Goal: Communication & Community: Answer question/provide support

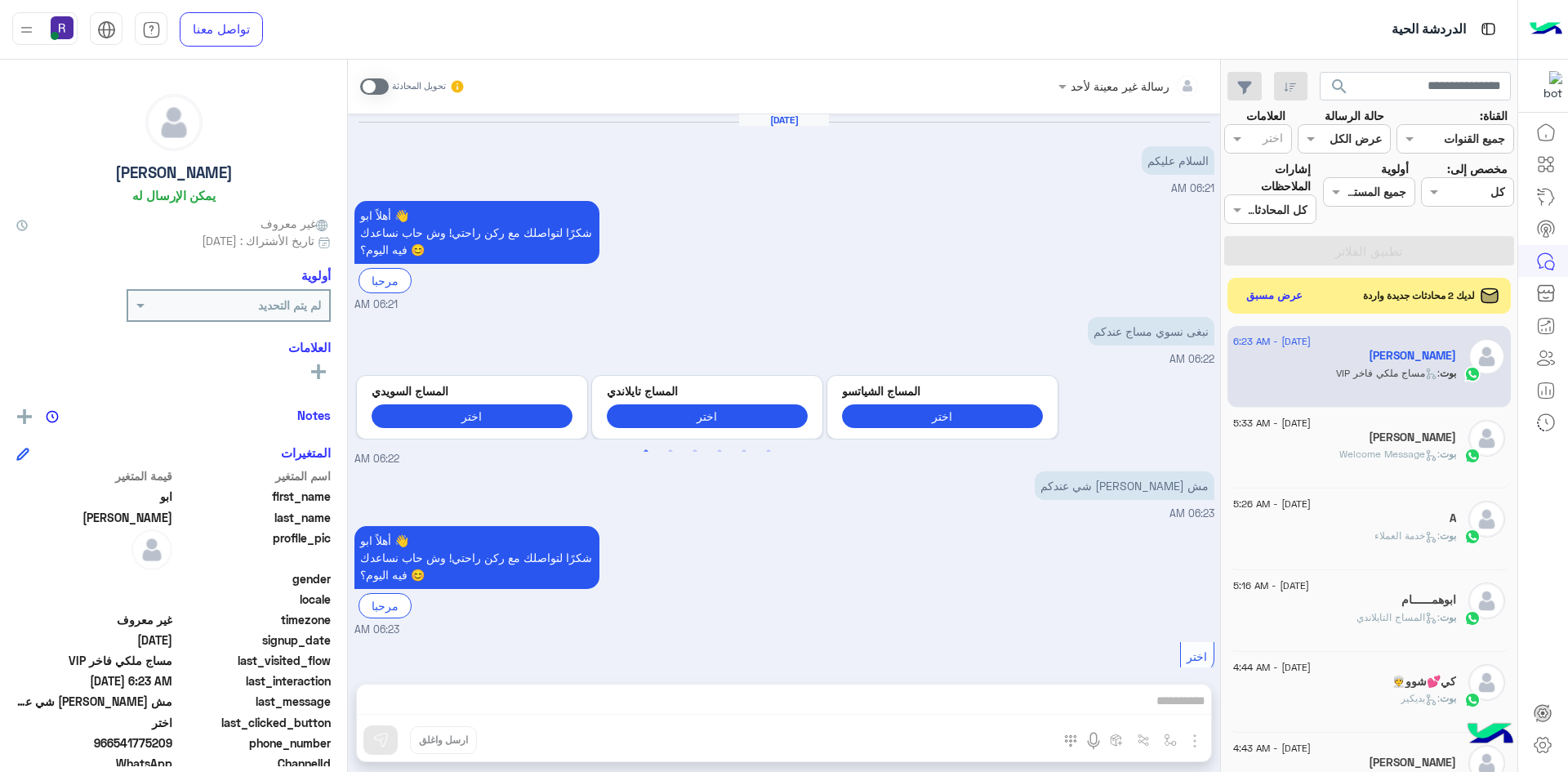
click at [1263, 295] on button "عرض مسبق" at bounding box center [1275, 296] width 70 height 24
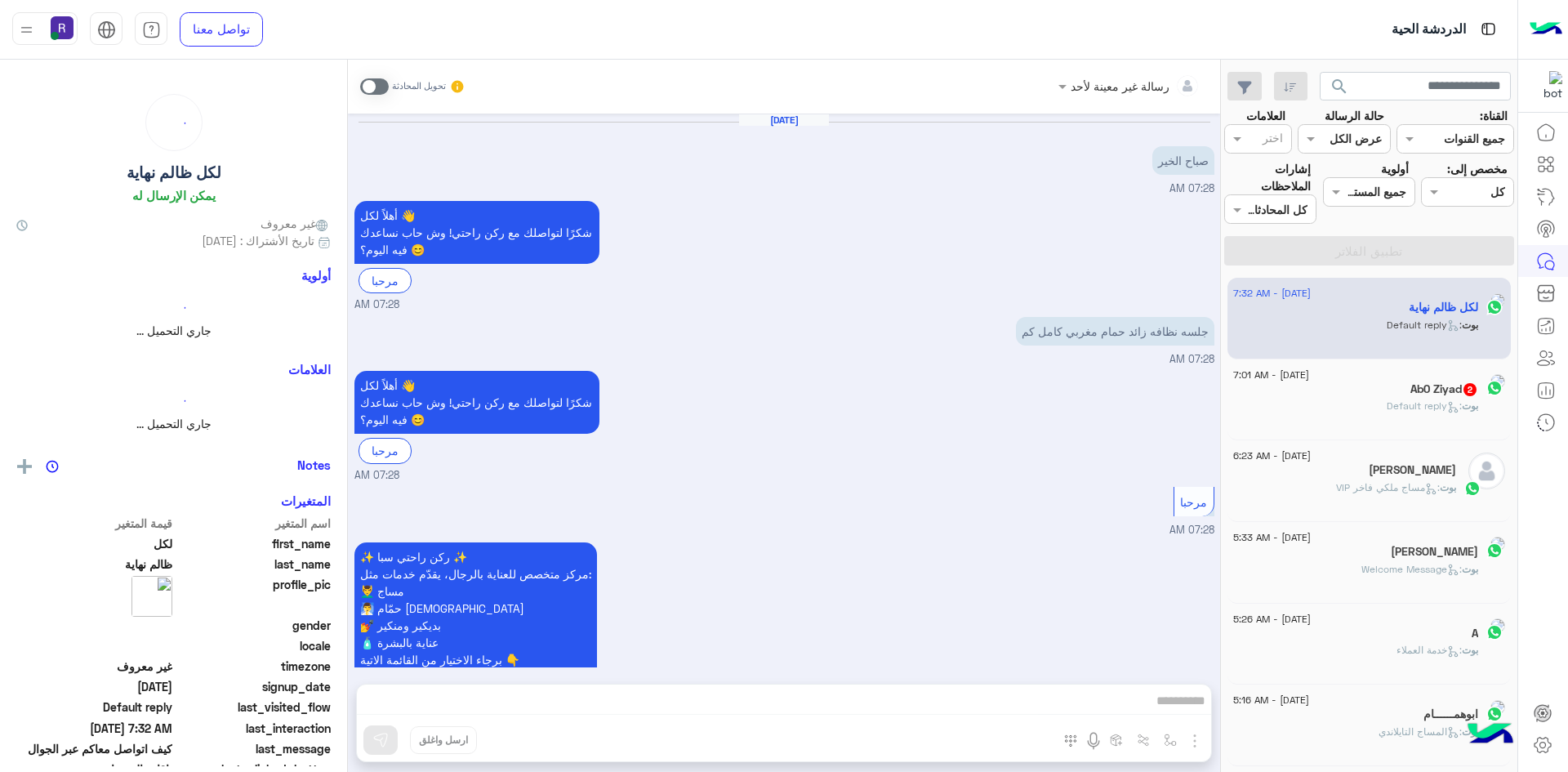
scroll to position [2262, 0]
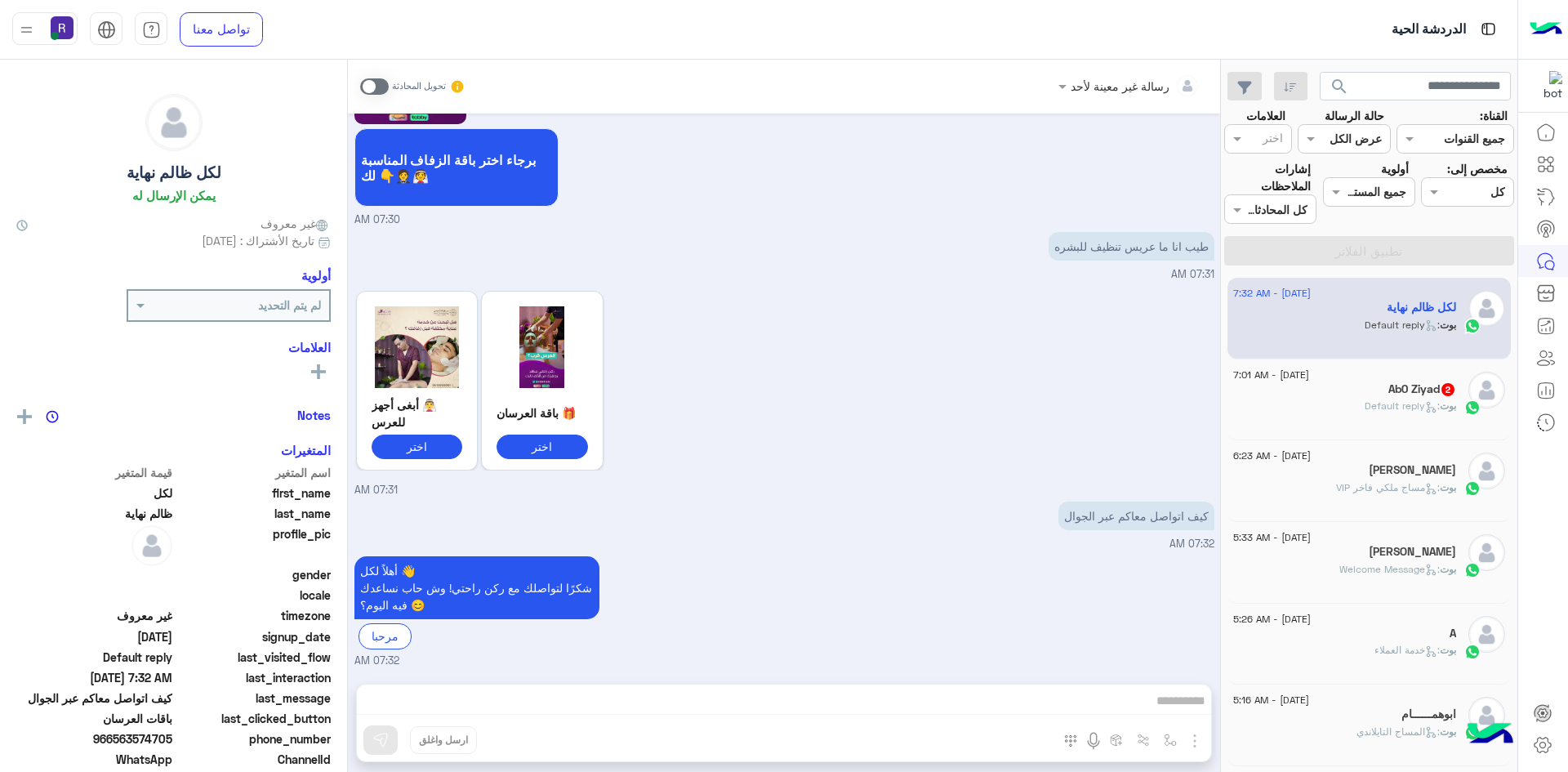
click at [1389, 390] on h5 "Ab0 Ziyad 2" at bounding box center [1422, 389] width 68 height 14
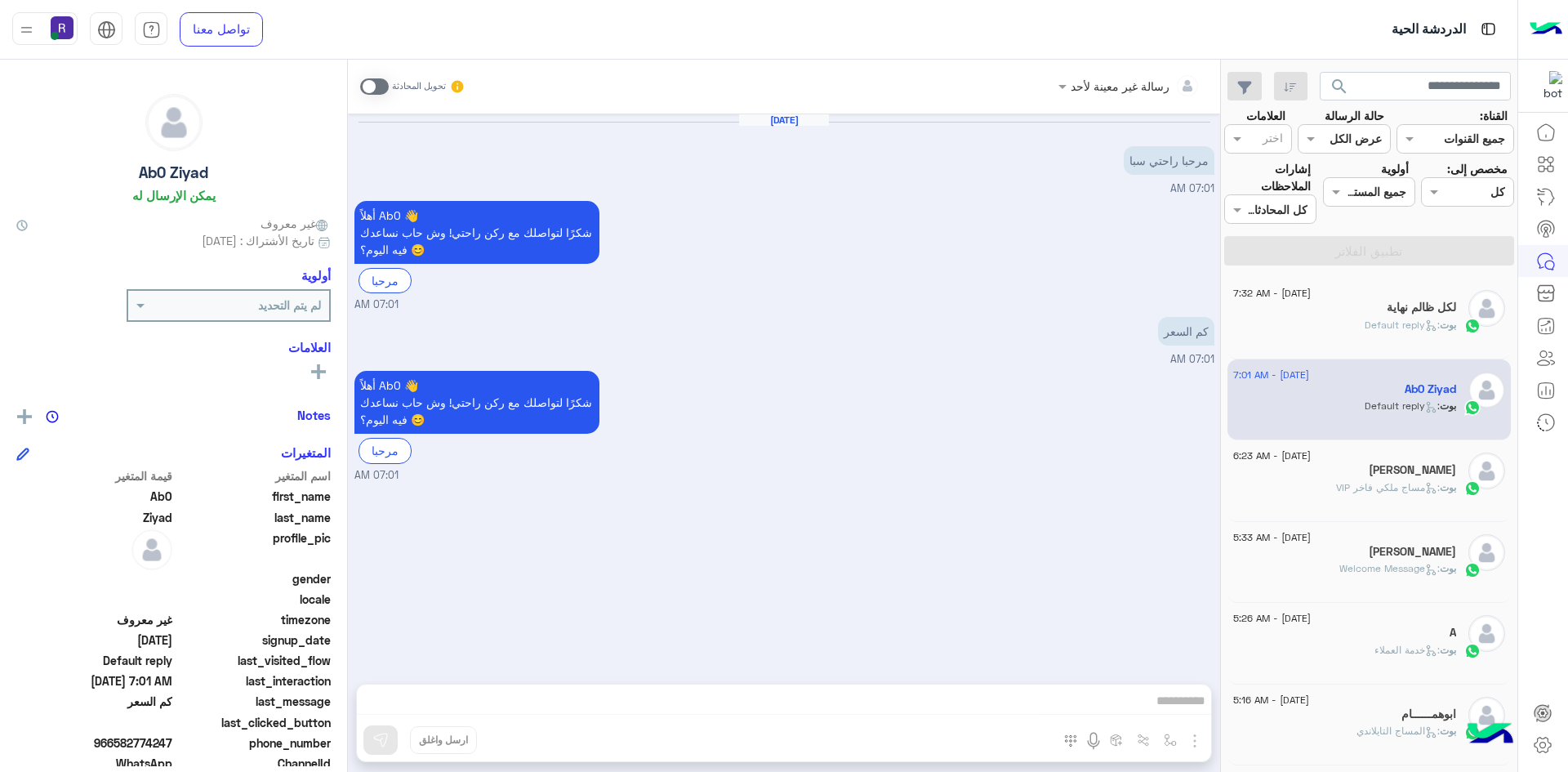
click at [1377, 342] on div "[PERSON_NAME] : Default reply" at bounding box center [1345, 332] width 223 height 29
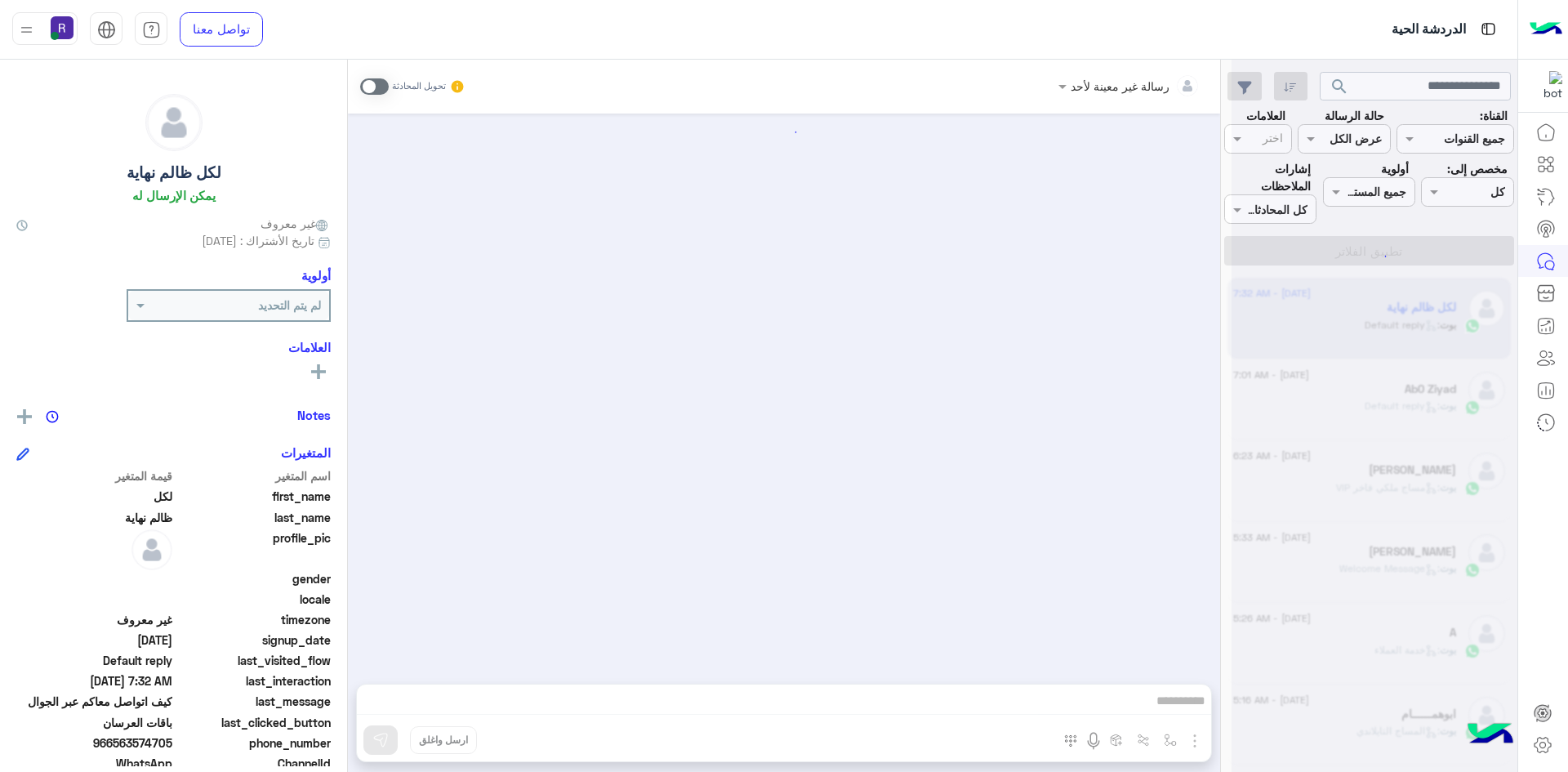
scroll to position [2262, 0]
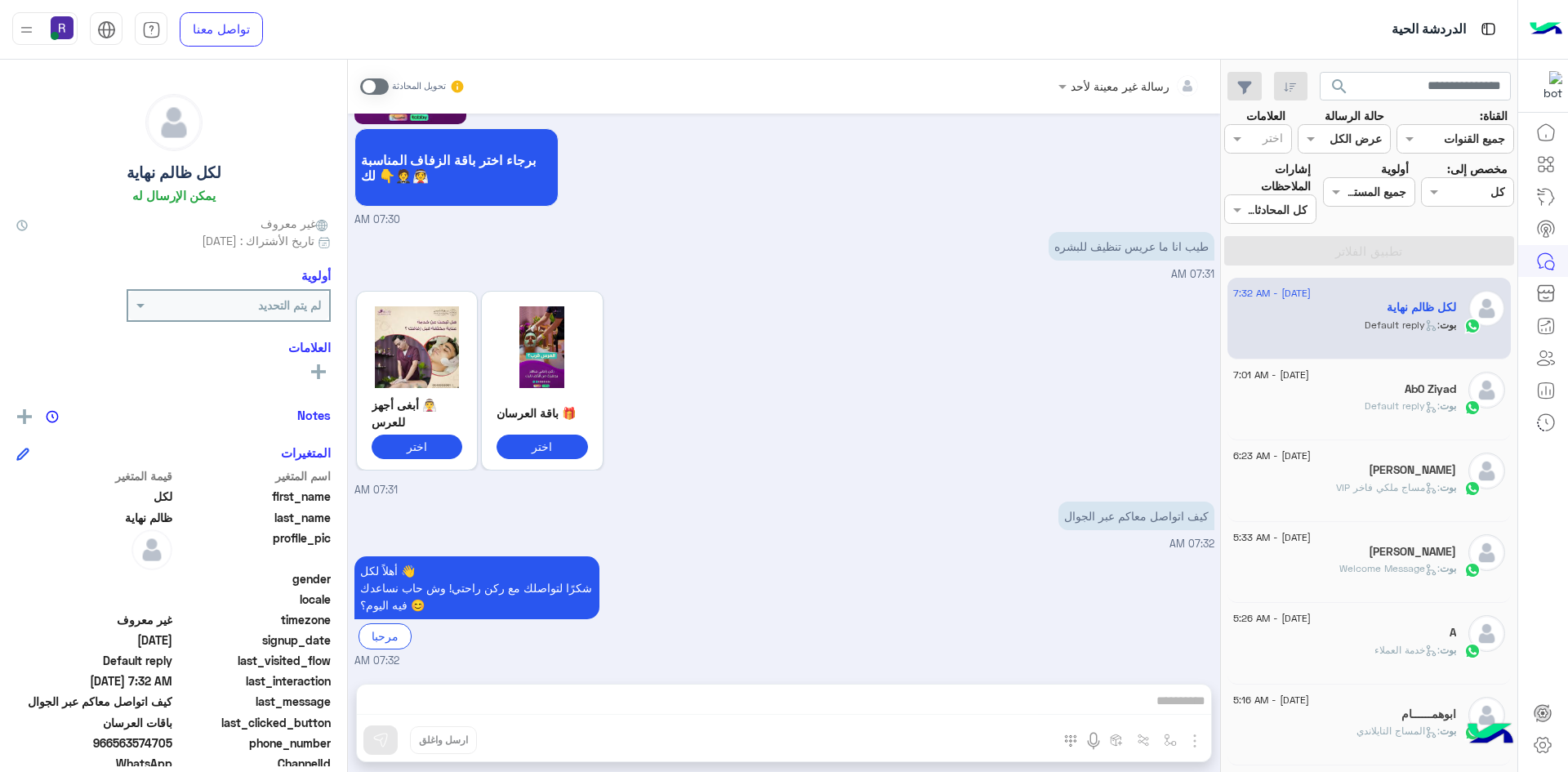
click at [1080, 694] on div "رسالة غير معينة لأحد تحويل المحادثة Aug 27, 2025 صباح الخير 07:28 AM أهلاً لكل …" at bounding box center [784, 419] width 872 height 718
click at [1092, 705] on div "رسالة غير معينة لأحد تحويل المحادثة Aug 27, 2025 صباح الخير 07:28 AM أهلاً لكل …" at bounding box center [784, 419] width 872 height 718
click at [385, 86] on span at bounding box center [374, 86] width 29 height 17
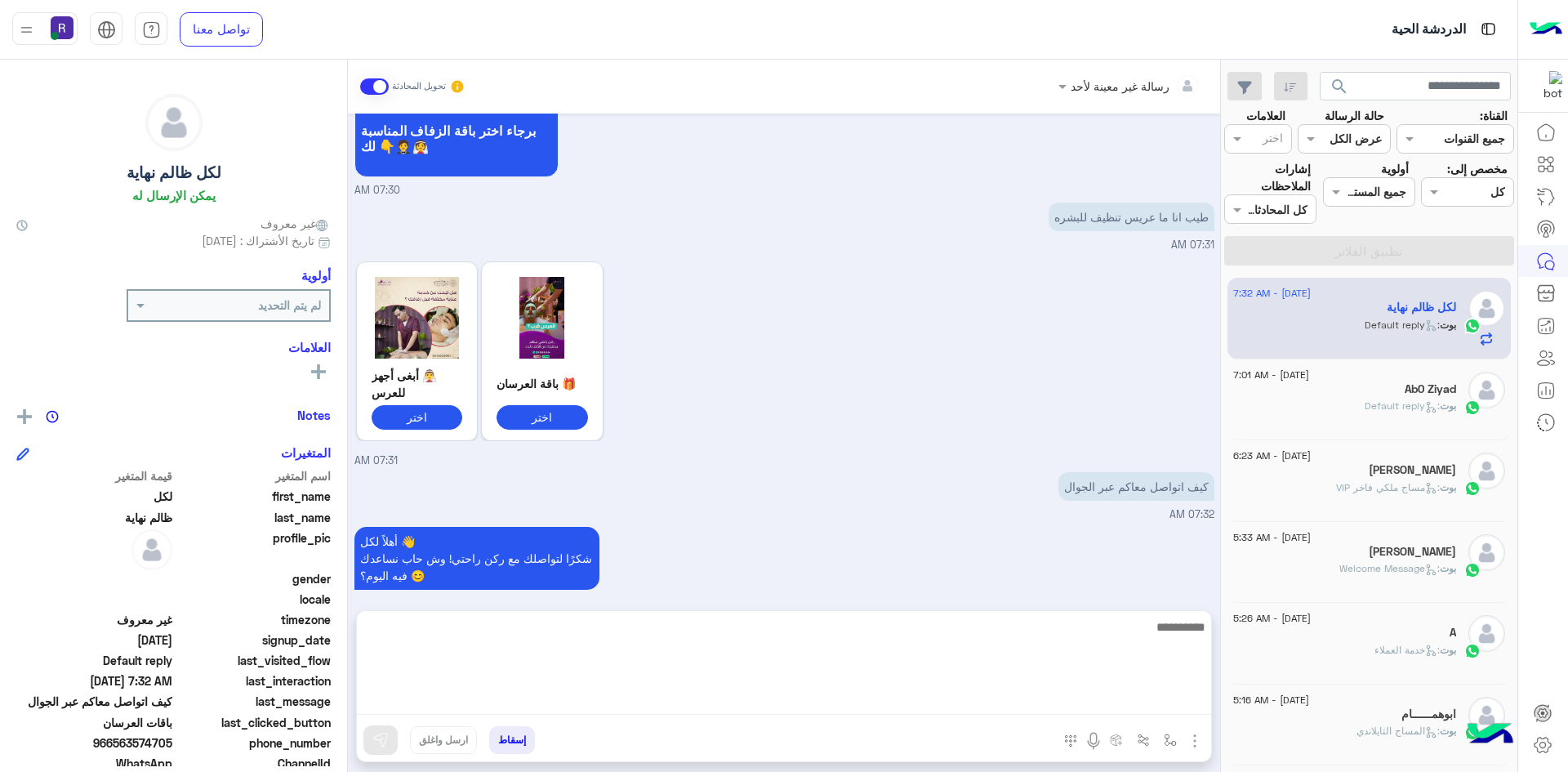
click at [1086, 696] on textarea at bounding box center [784, 666] width 855 height 98
type textarea "**********"
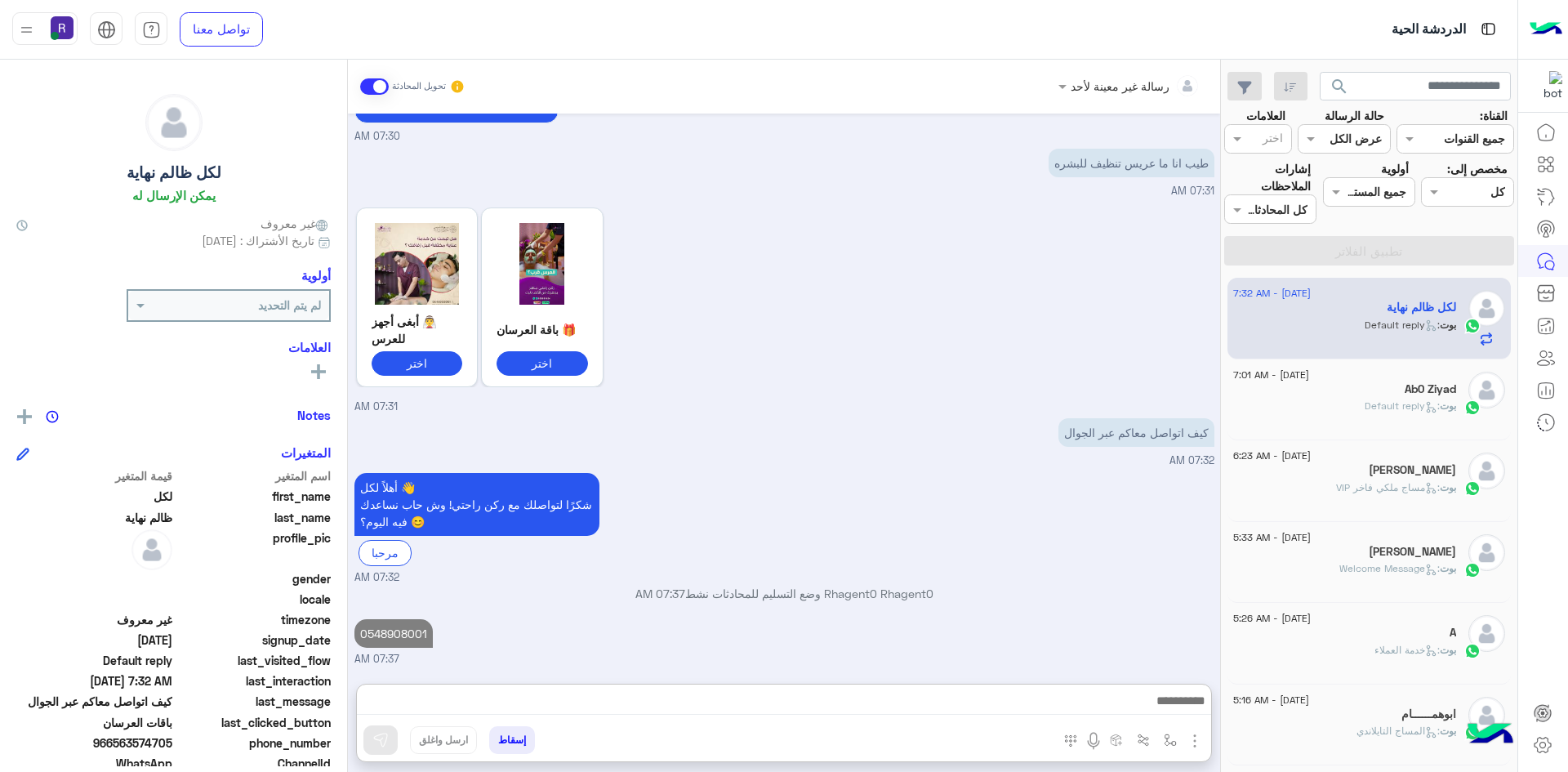
click at [363, 88] on span at bounding box center [374, 86] width 29 height 17
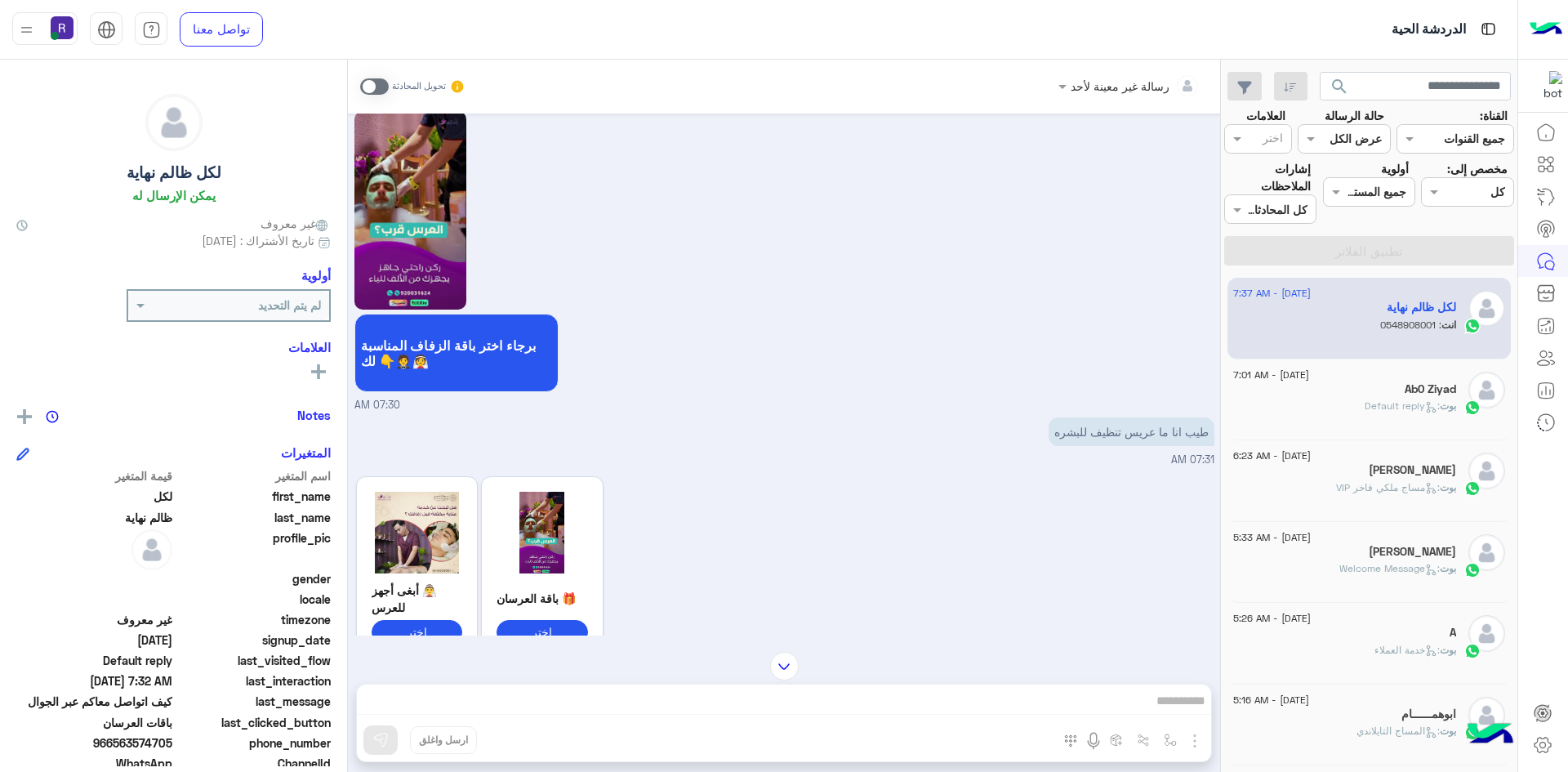
scroll to position [2402, 0]
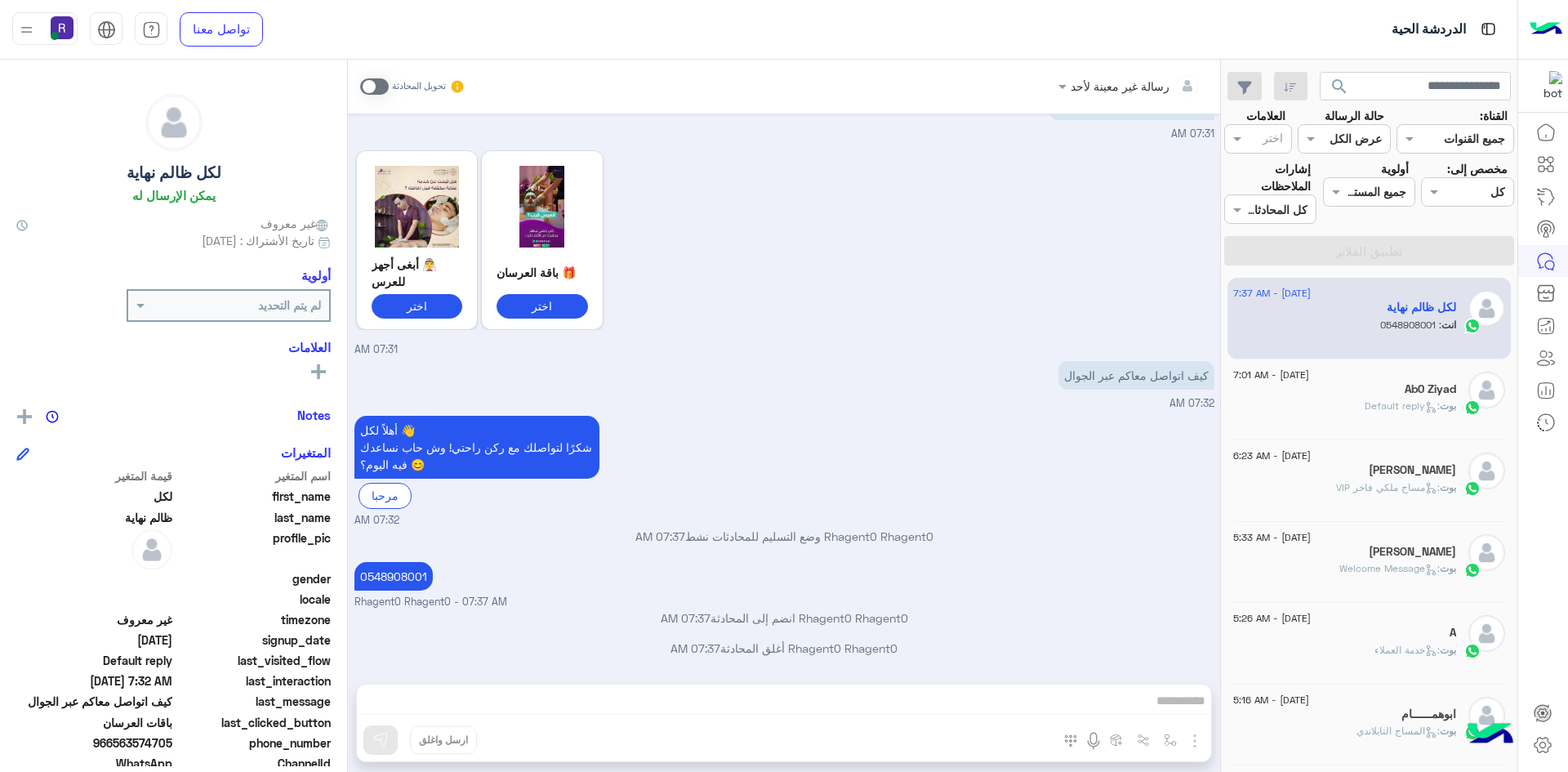
click at [1355, 382] on div "Ab0 Ziyad" at bounding box center [1345, 391] width 223 height 18
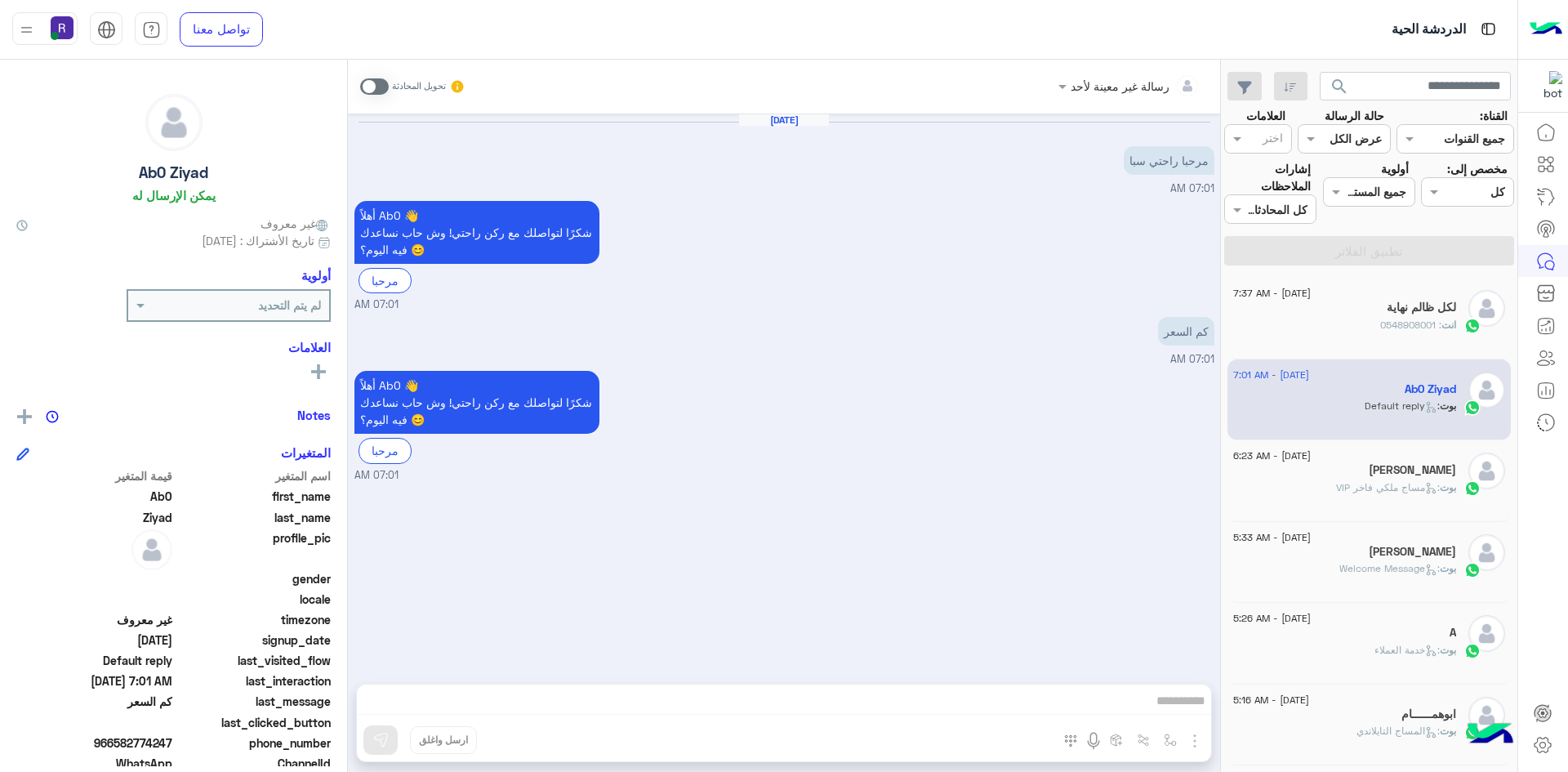
click at [1372, 487] on span ": مساج ملكي فاخر VIP" at bounding box center [1388, 487] width 104 height 12
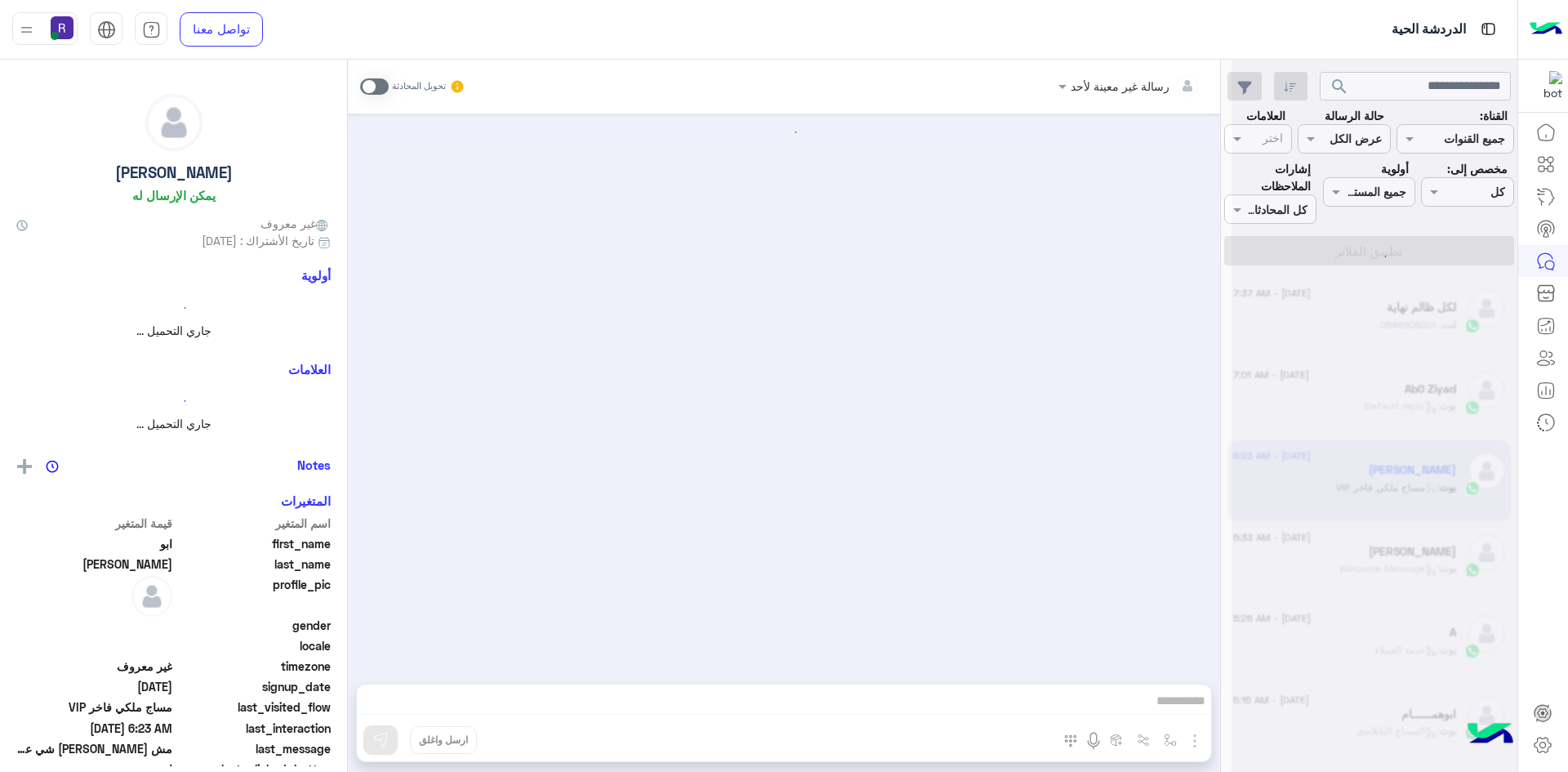
scroll to position [378, 0]
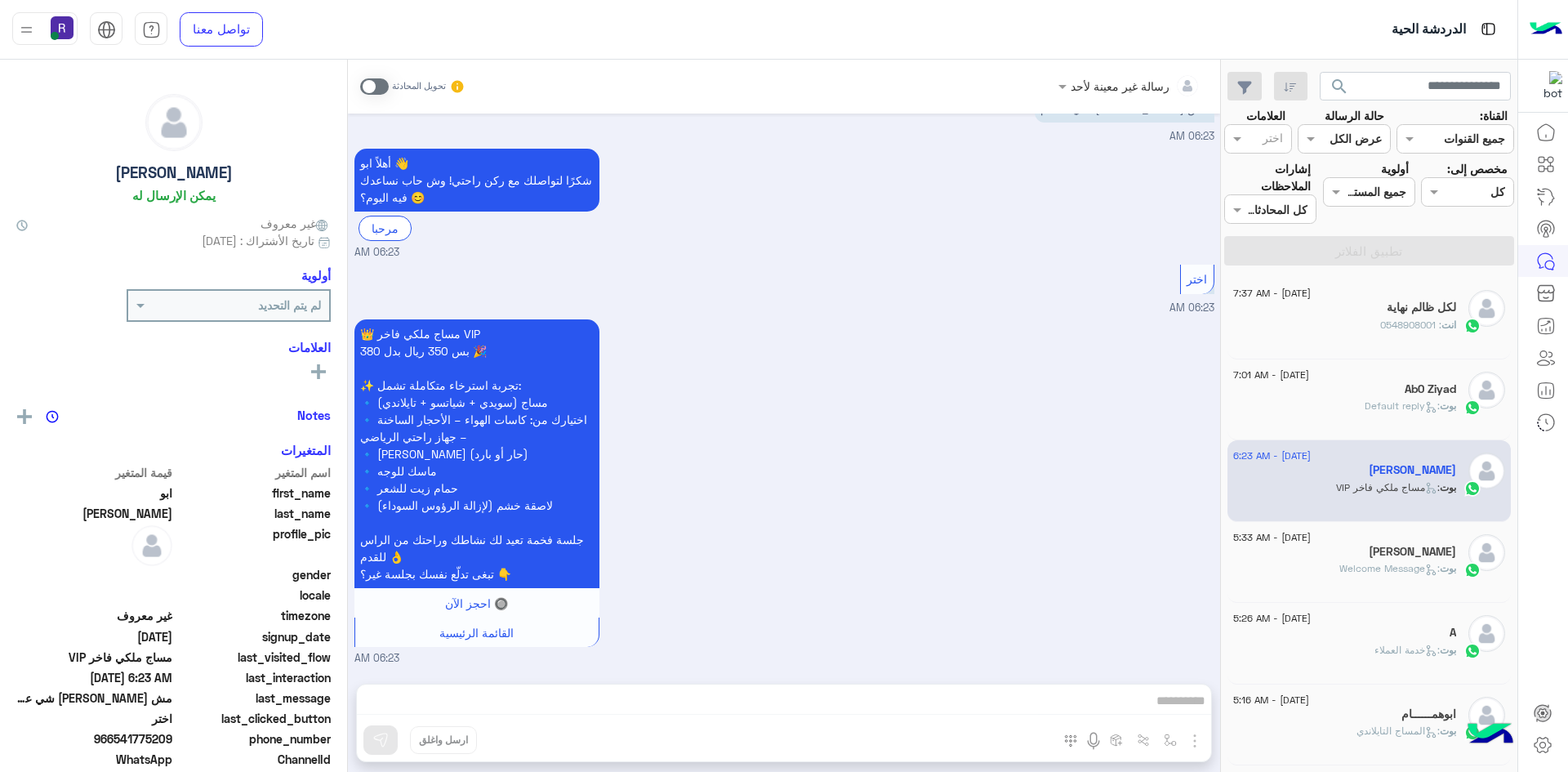
click at [1373, 567] on span ": Welcome Message" at bounding box center [1390, 568] width 100 height 12
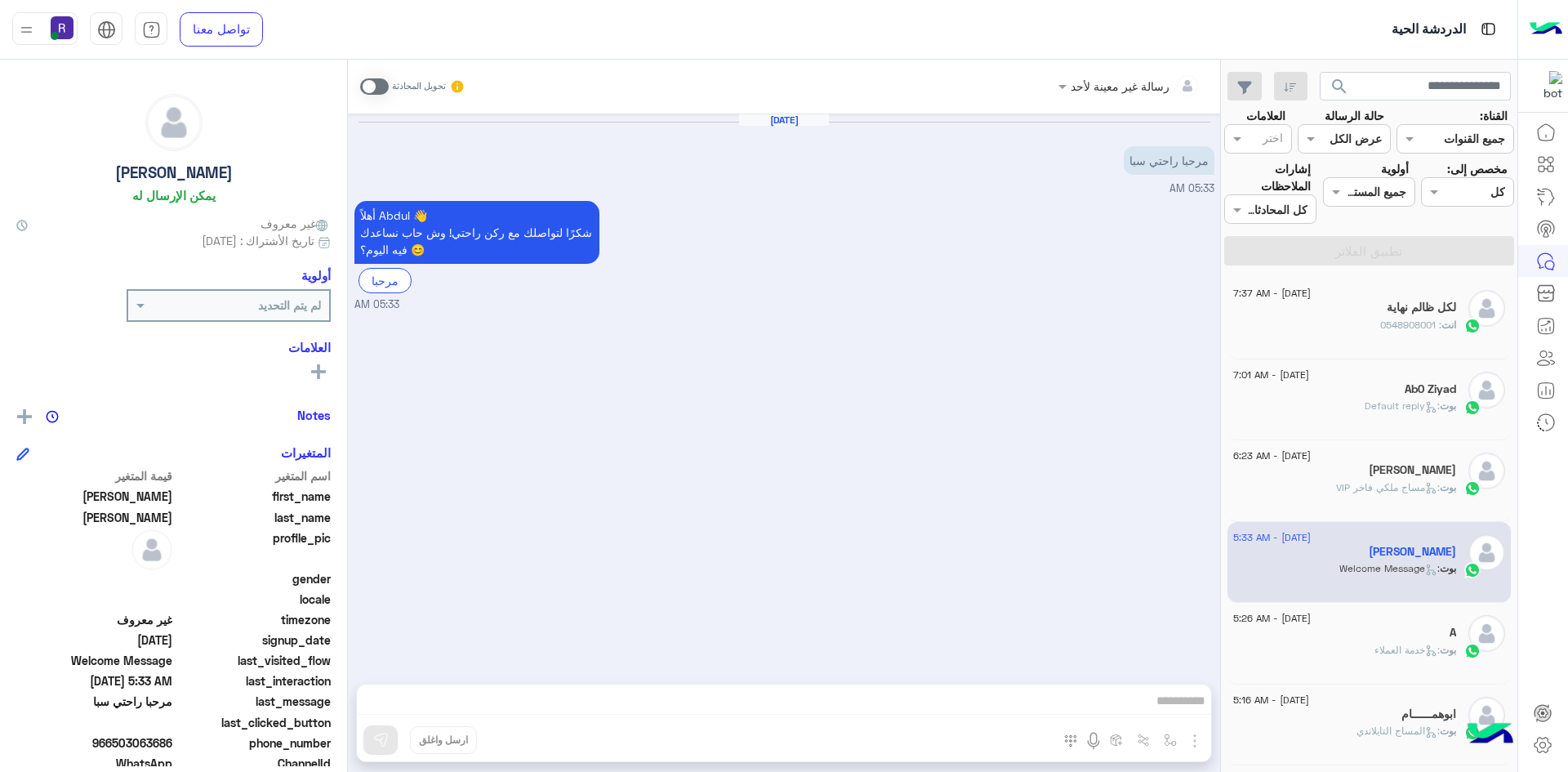
click at [1368, 631] on div "A" at bounding box center [1345, 634] width 223 height 18
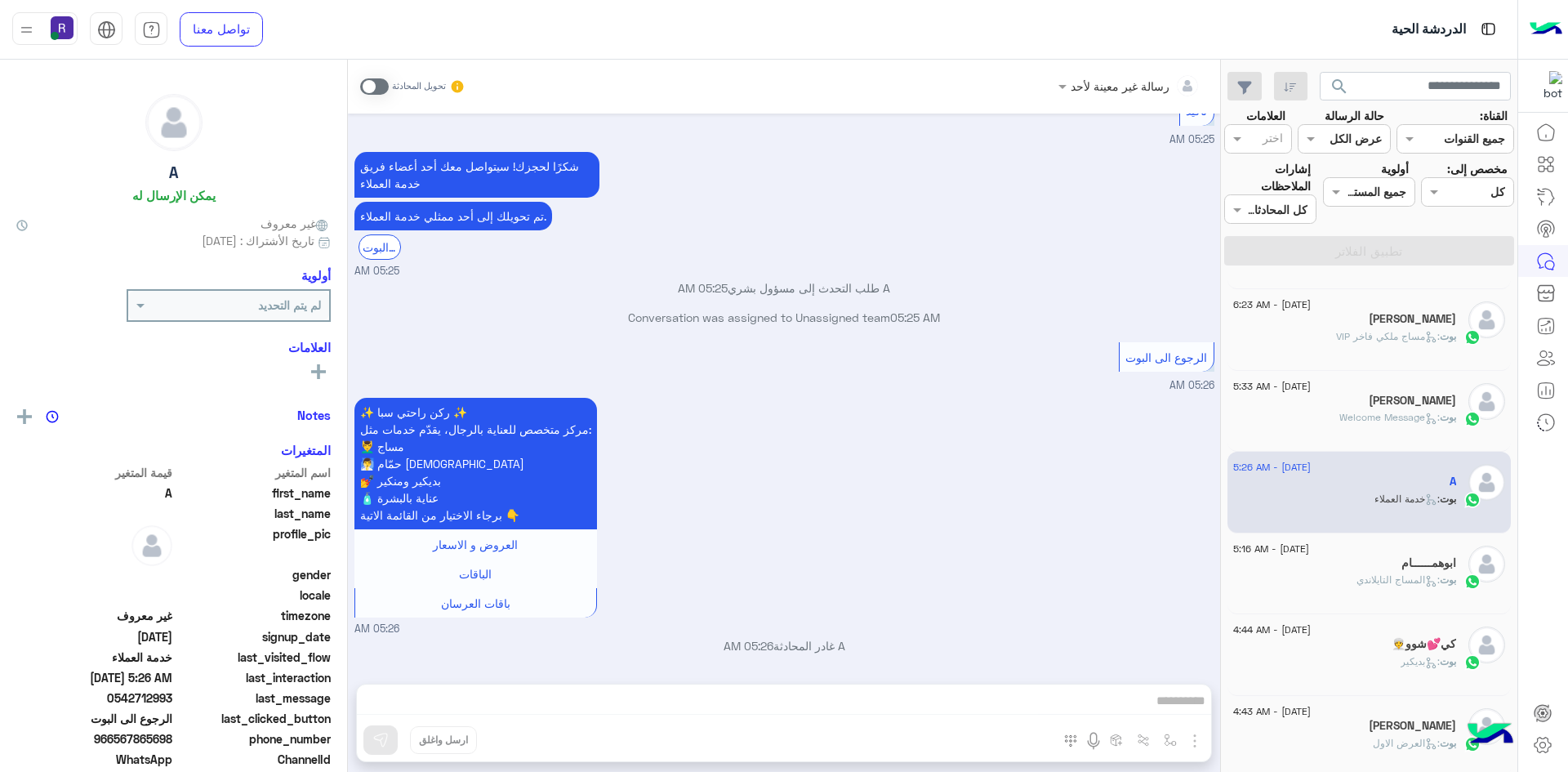
scroll to position [163, 0]
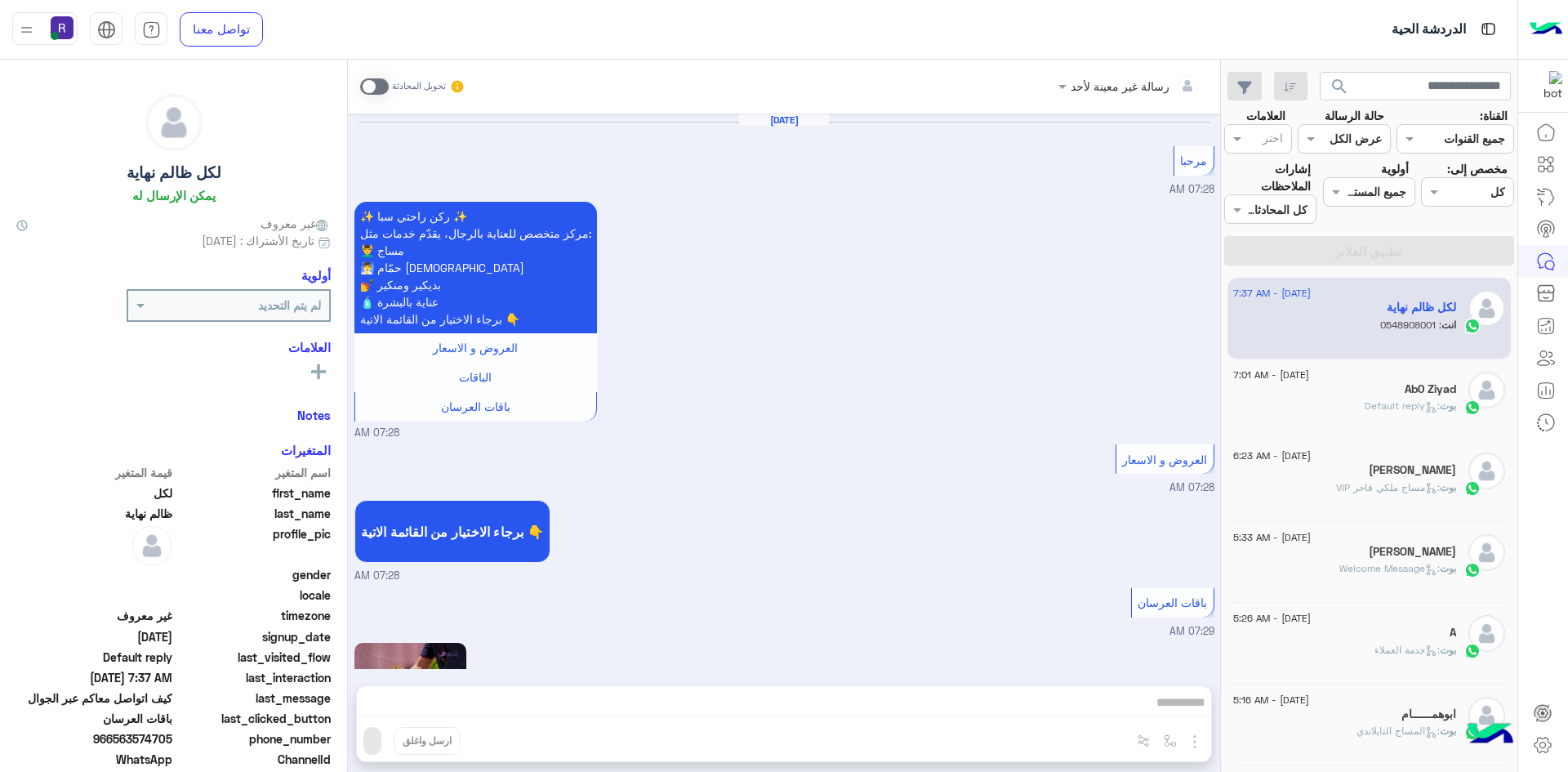
scroll to position [2061, 0]
